Goal: Check status: Check status

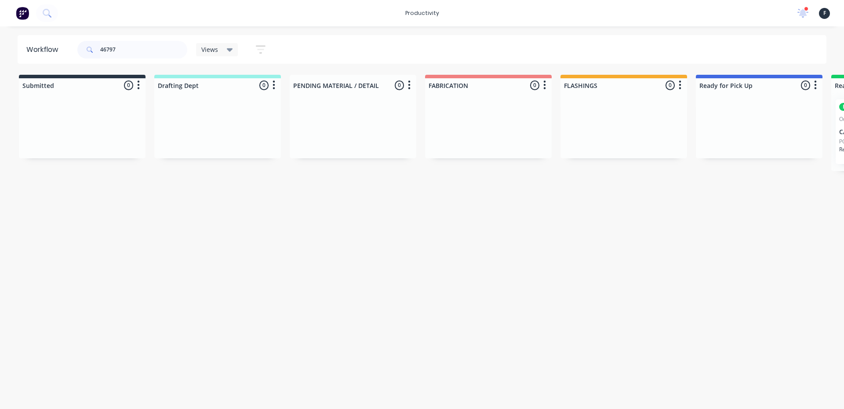
scroll to position [0, 151]
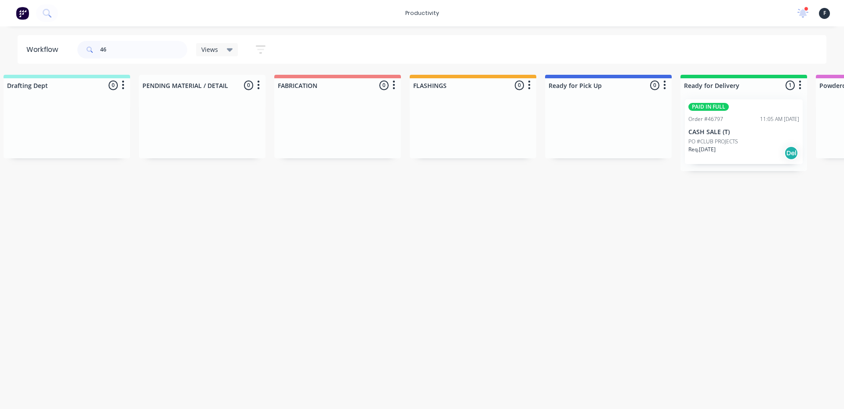
type input "4"
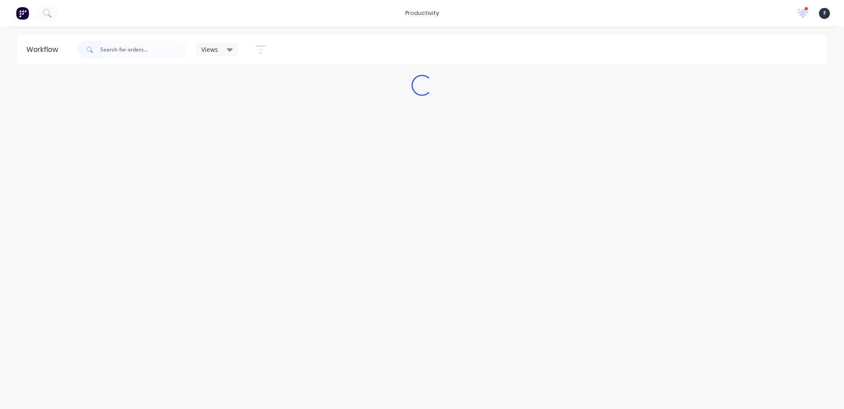
scroll to position [0, 0]
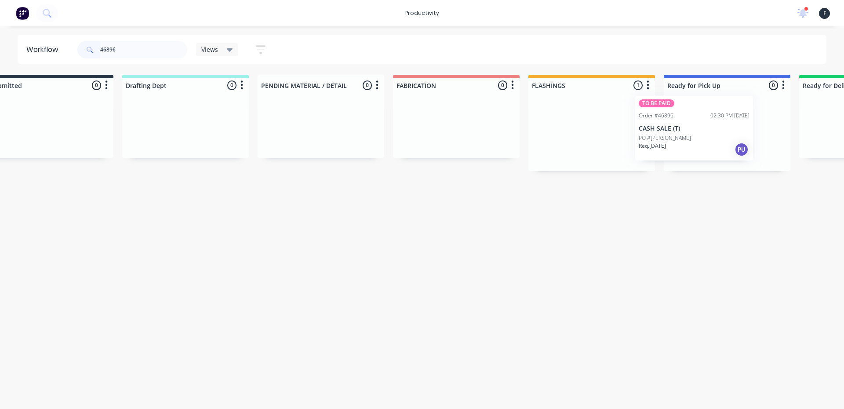
drag, startPoint x: 622, startPoint y: 144, endPoint x: 684, endPoint y: 141, distance: 61.6
click at [684, 141] on div "Submitted 0 Sort By Created date Required date Order number Customer name Most …" at bounding box center [694, 123] width 1467 height 96
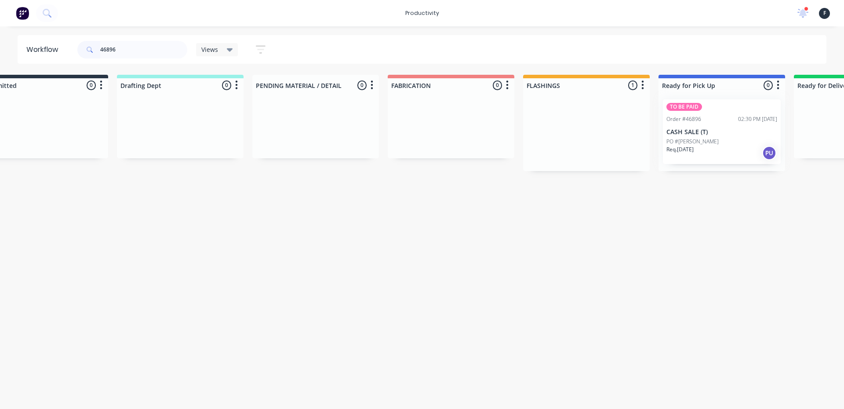
type input "46896"
click at [693, 139] on div at bounding box center [722, 131] width 127 height 79
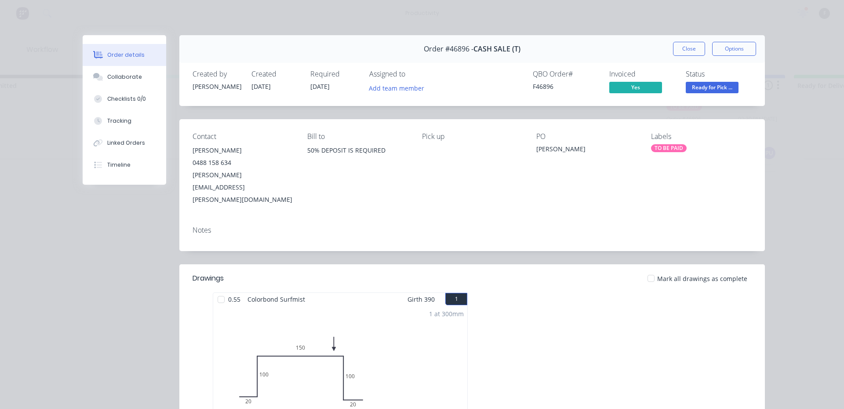
click at [120, 77] on div "Collaborate" at bounding box center [124, 77] width 35 height 8
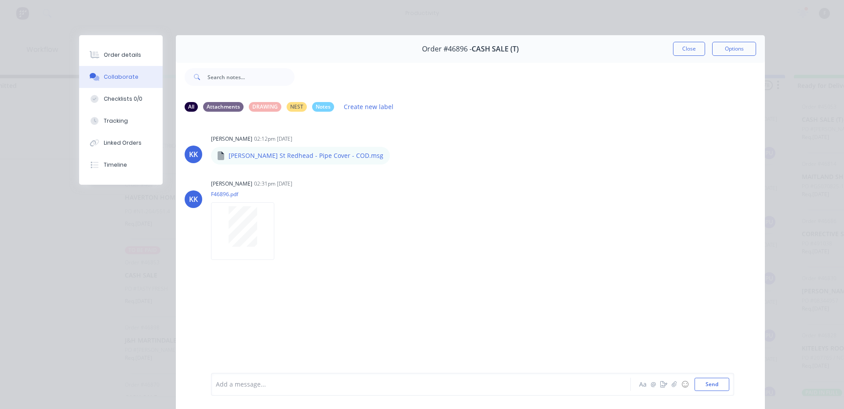
click at [366, 384] on div at bounding box center [408, 384] width 385 height 9
drag, startPoint x: 684, startPoint y: 49, endPoint x: 675, endPoint y: 37, distance: 14.8
click at [677, 49] on button "Close" at bounding box center [689, 49] width 32 height 14
